Goal: Task Accomplishment & Management: Manage account settings

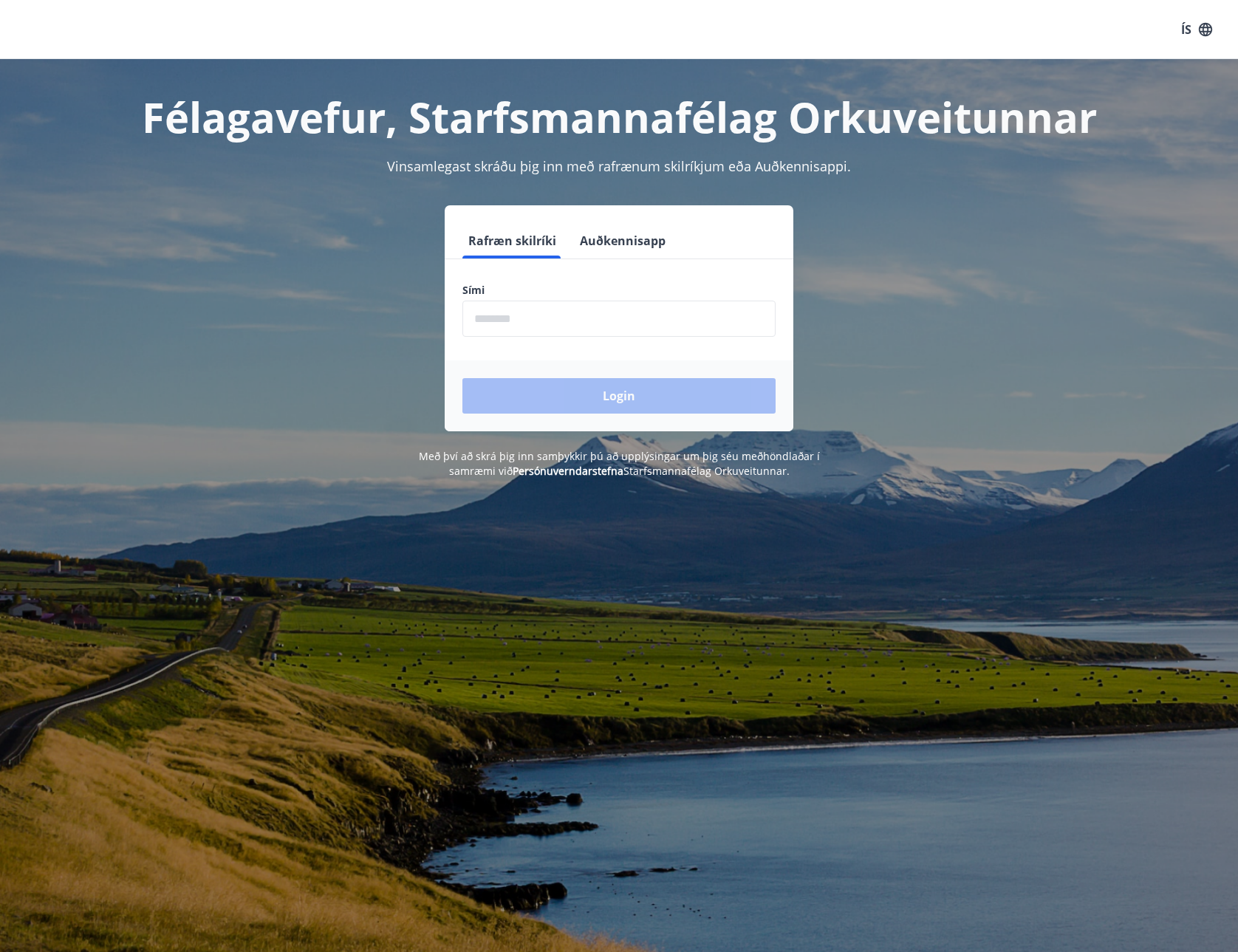
click at [571, 327] on input "phone" at bounding box center [619, 319] width 313 height 37
type input "********"
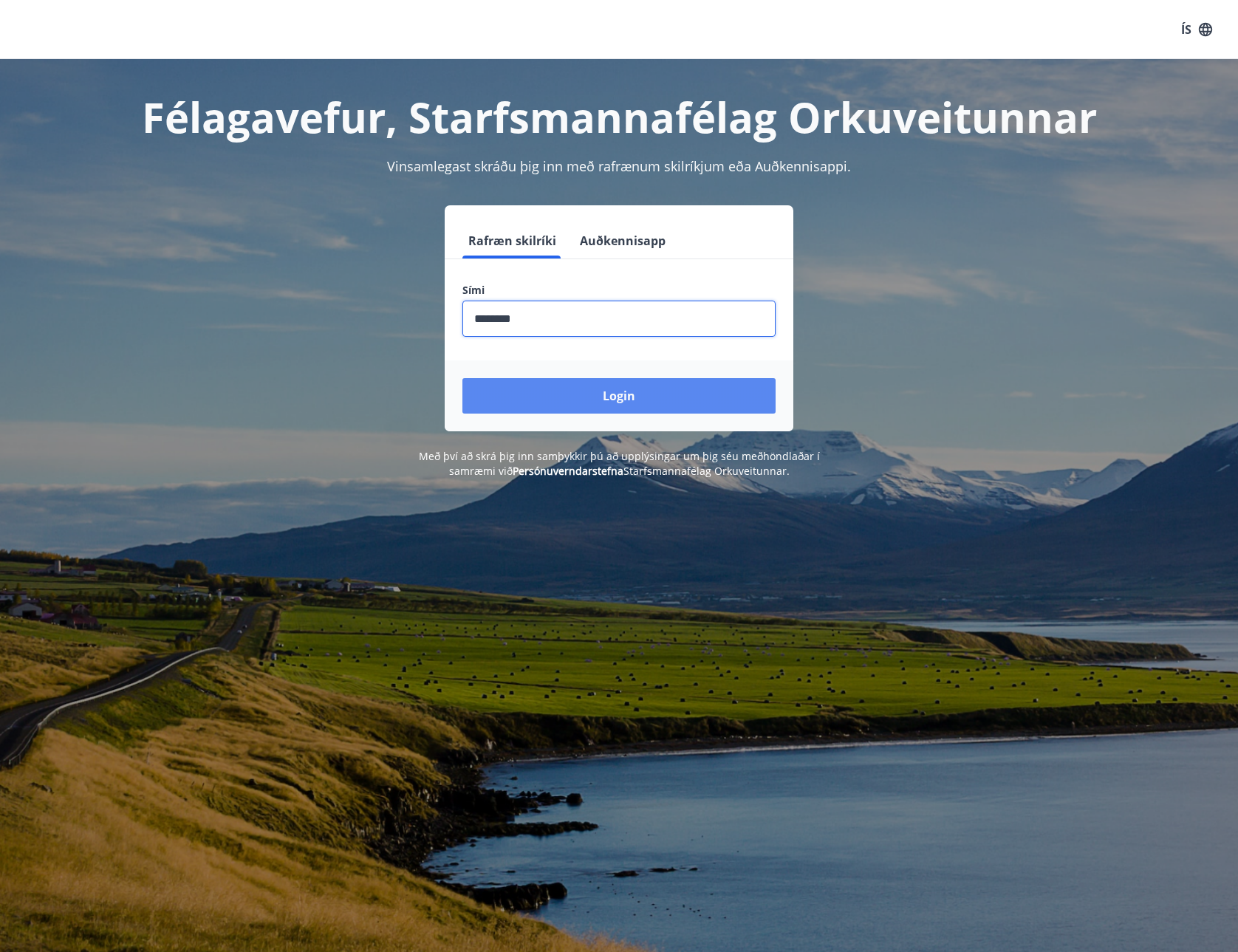
click at [550, 400] on button "Login" at bounding box center [619, 396] width 313 height 36
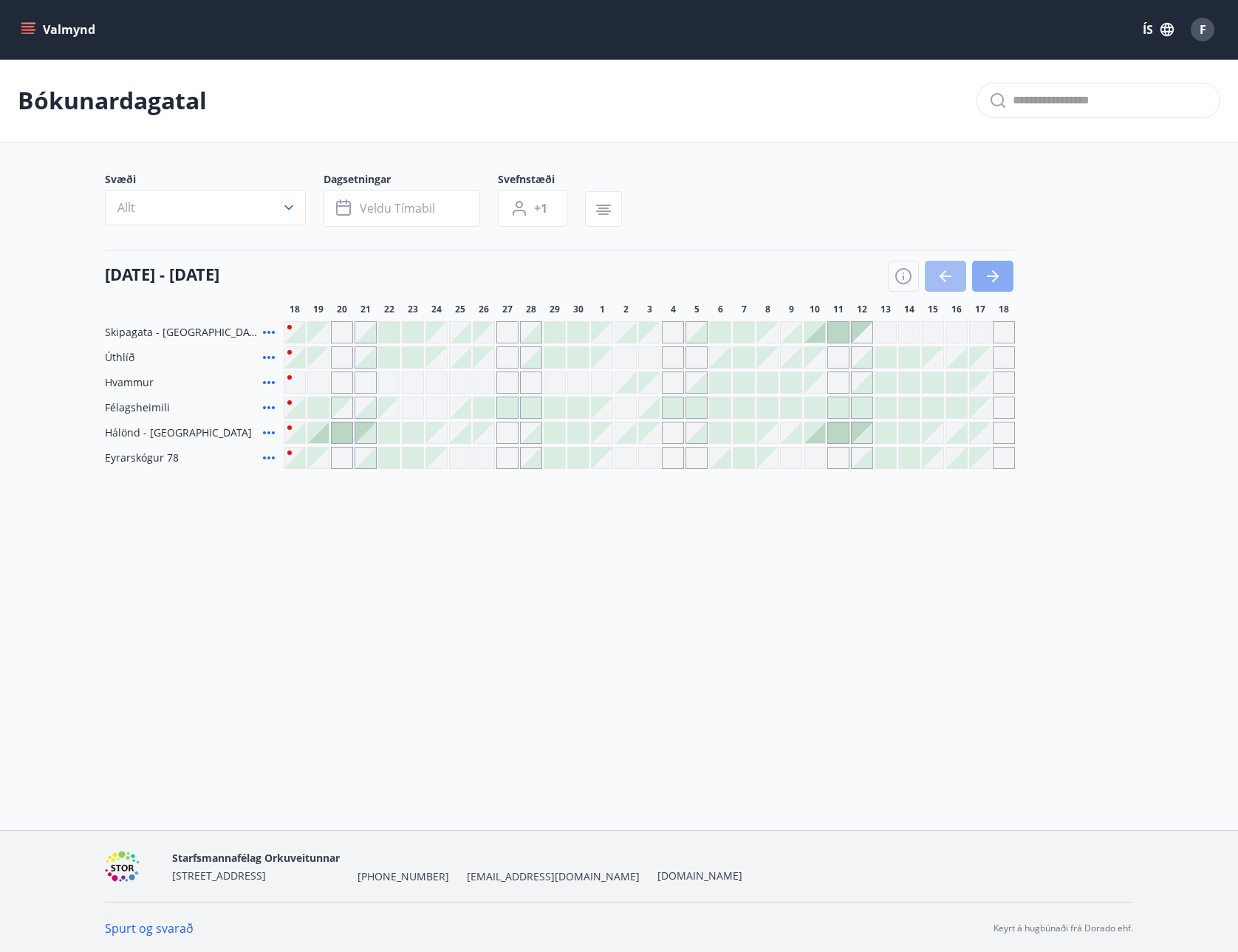
click at [980, 275] on button "button" at bounding box center [993, 276] width 41 height 31
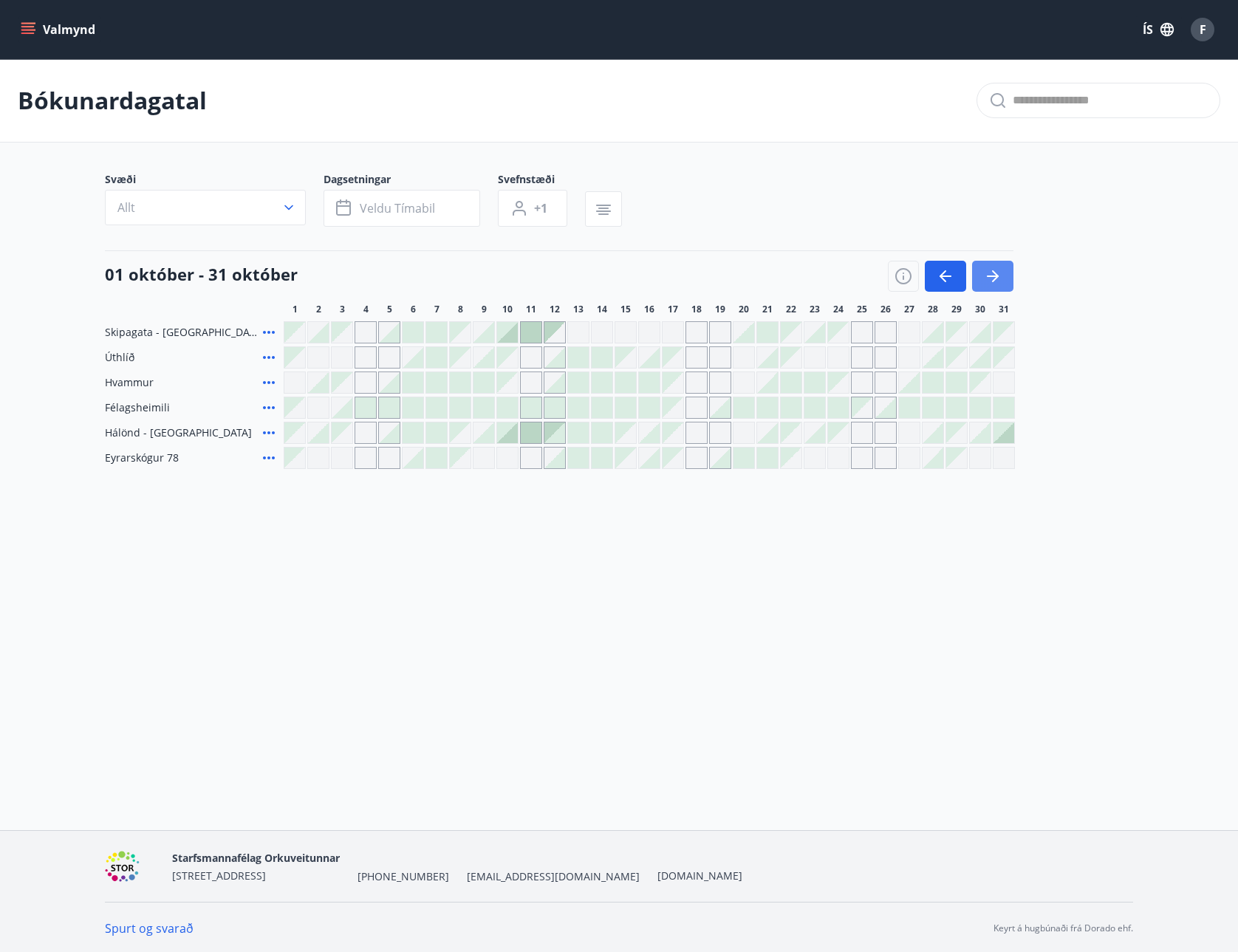
click at [980, 275] on button "button" at bounding box center [993, 276] width 41 height 31
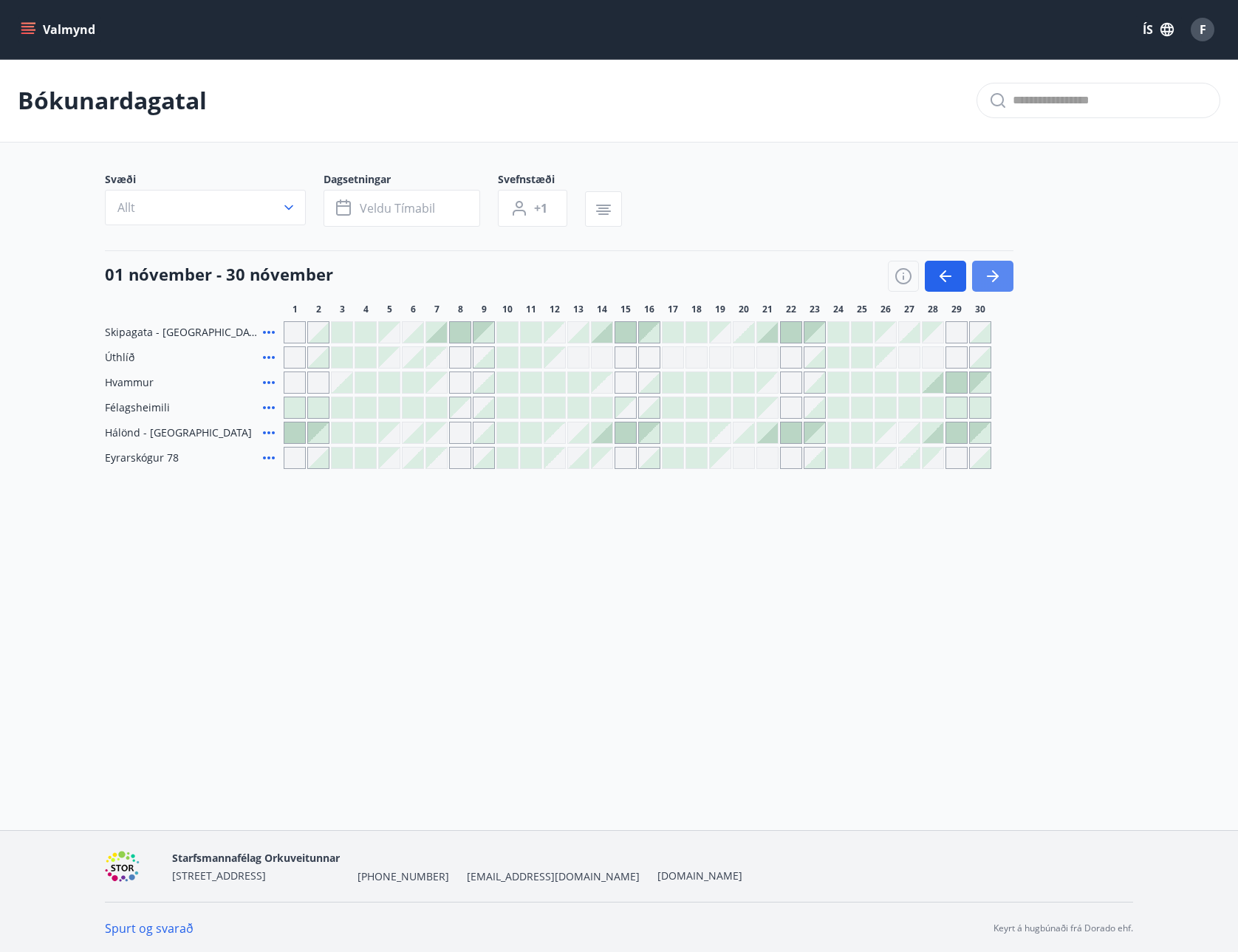
click at [1001, 280] on button "button" at bounding box center [993, 276] width 41 height 31
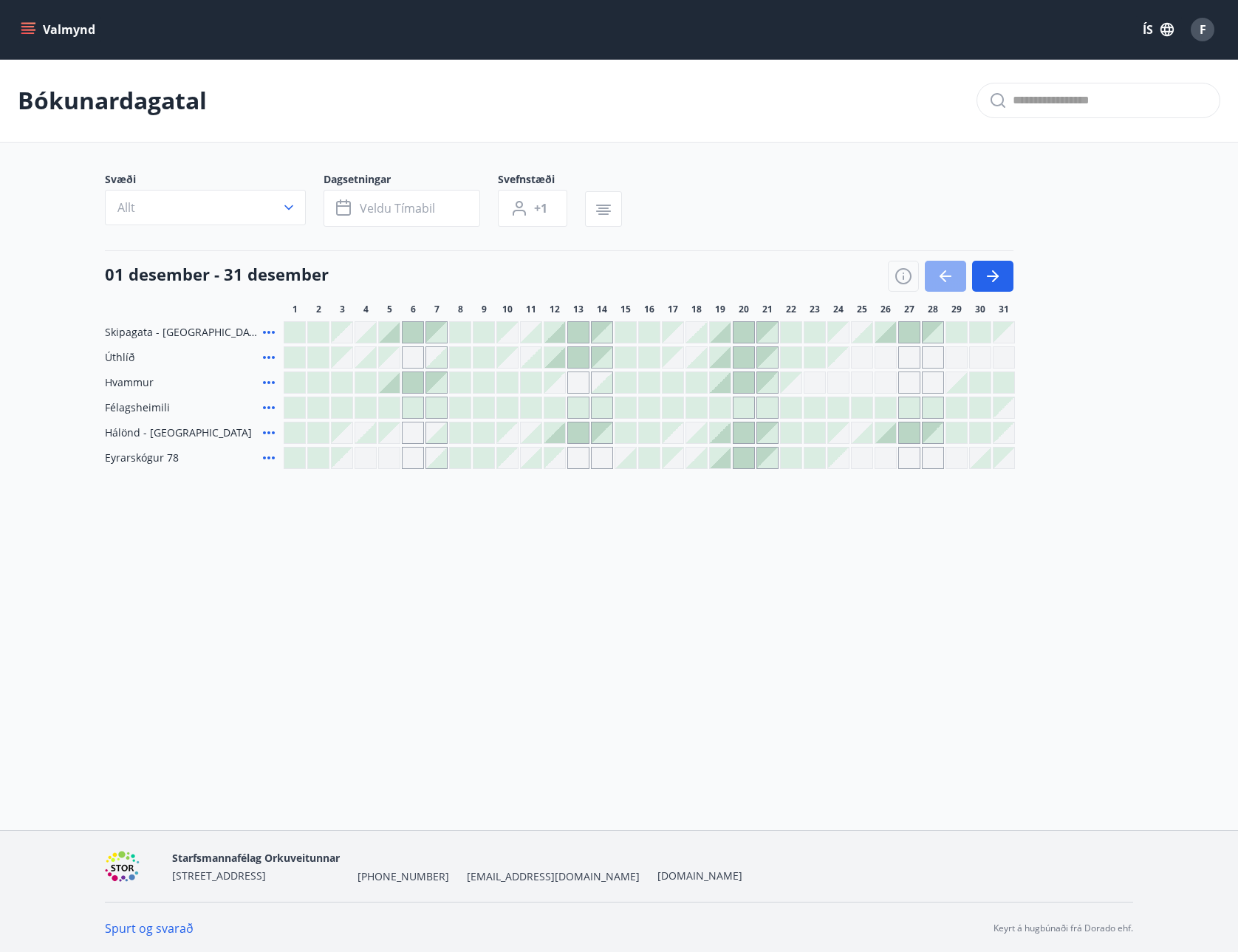
click at [953, 281] on icon "button" at bounding box center [945, 277] width 18 height 18
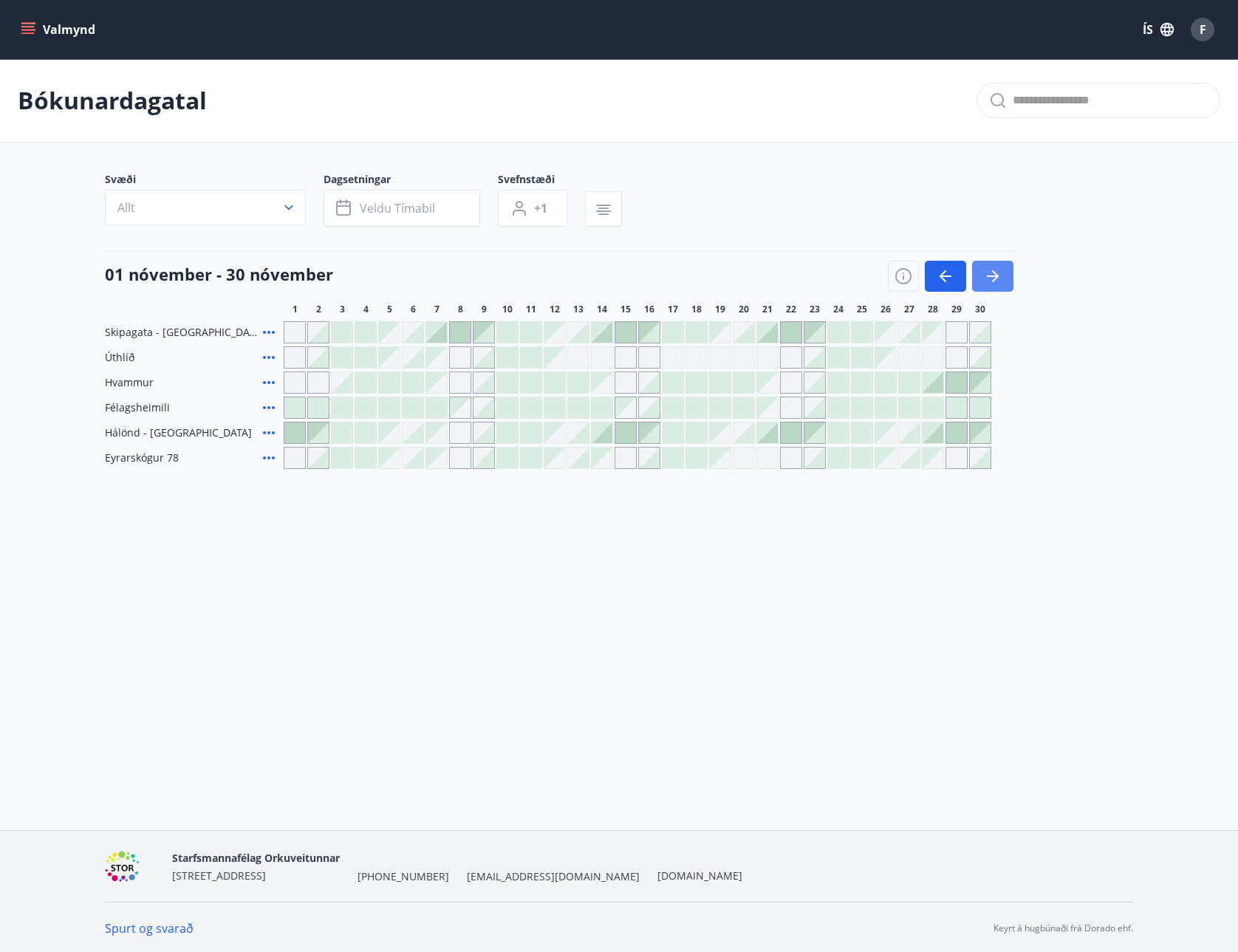
click at [992, 278] on icon "button" at bounding box center [993, 277] width 18 height 18
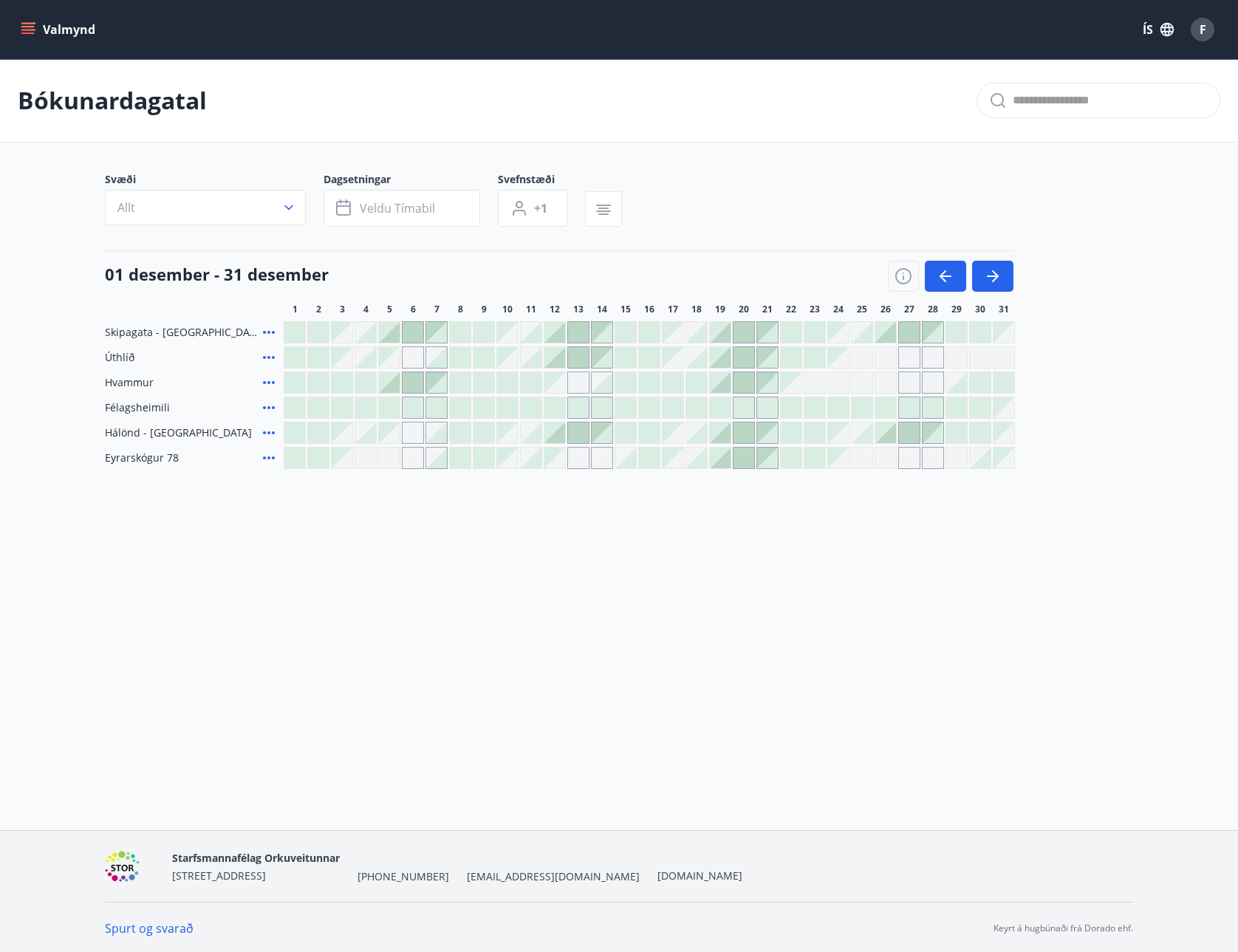
drag, startPoint x: 960, startPoint y: 278, endPoint x: 756, endPoint y: 310, distance: 206.5
click at [960, 278] on button "button" at bounding box center [945, 276] width 41 height 31
